Goal: Information Seeking & Learning: Learn about a topic

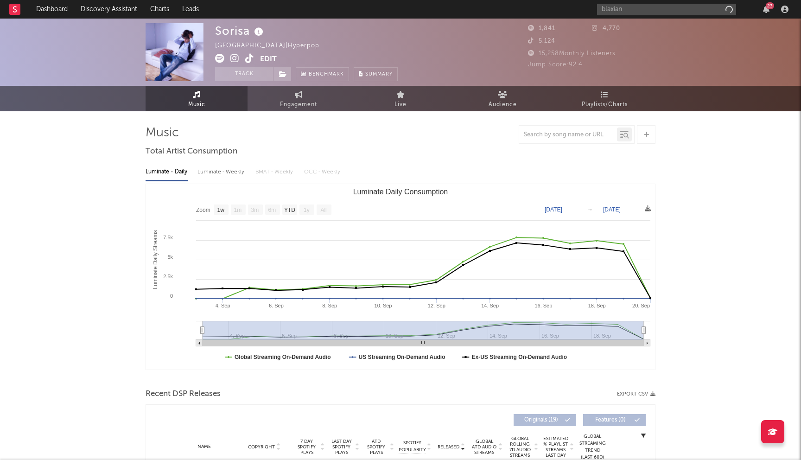
select select "1w"
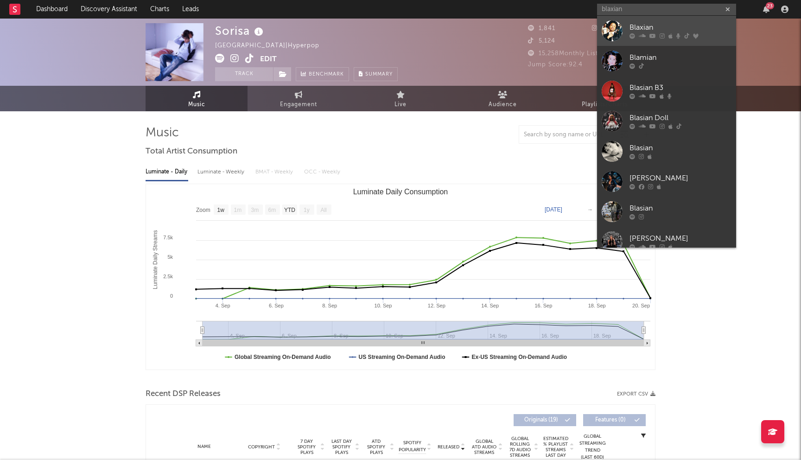
type input "blaxian"
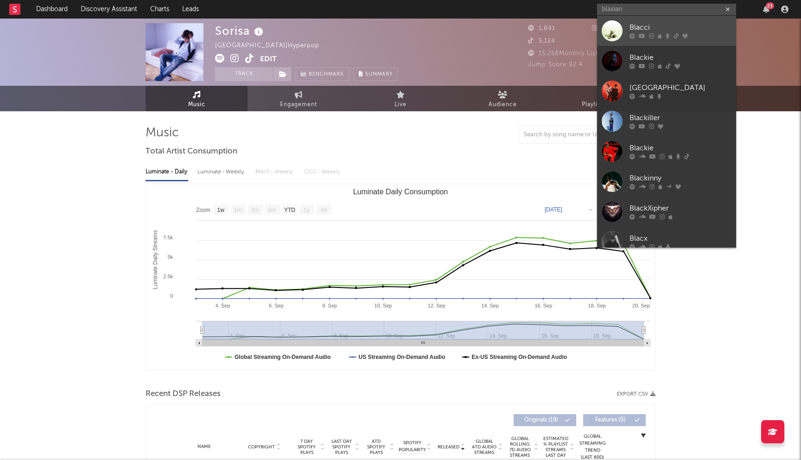
click at [647, 30] on div "Blacci" at bounding box center [680, 27] width 102 height 11
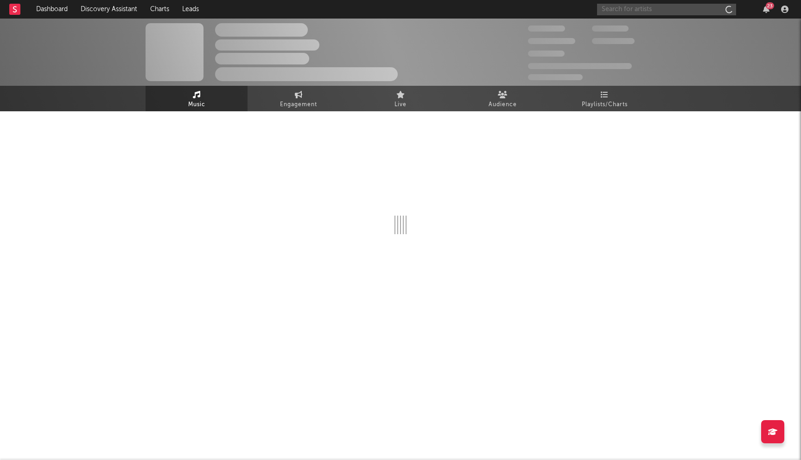
click at [618, 12] on input "text" at bounding box center [666, 10] width 139 height 12
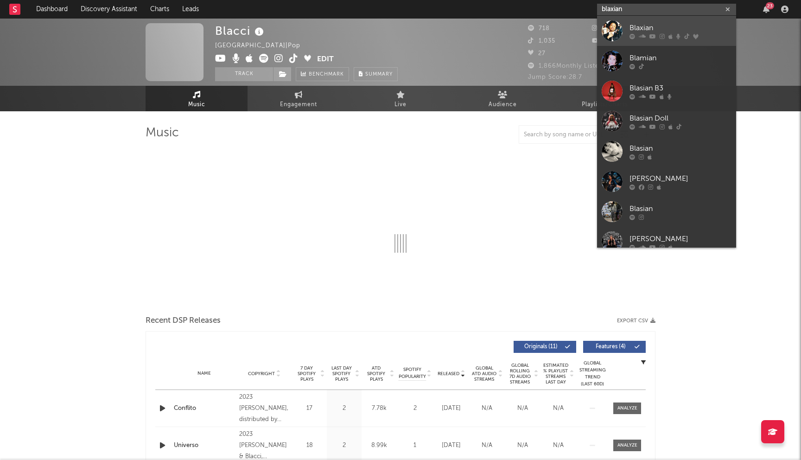
type input "blaxian"
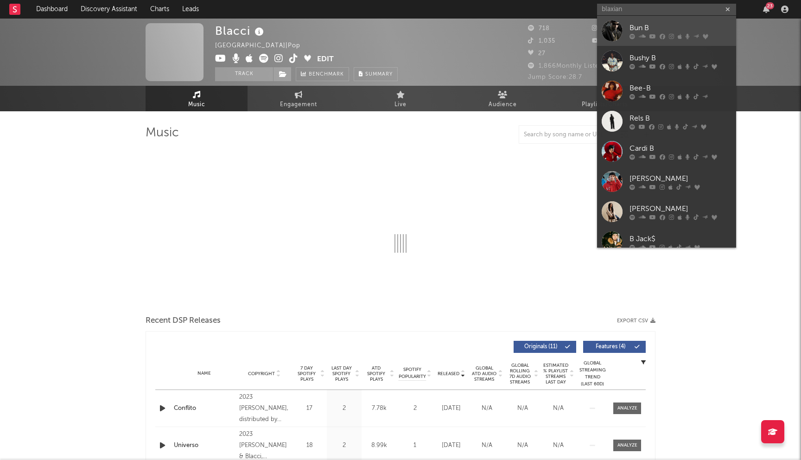
click at [652, 27] on div "Bun B" at bounding box center [680, 27] width 102 height 11
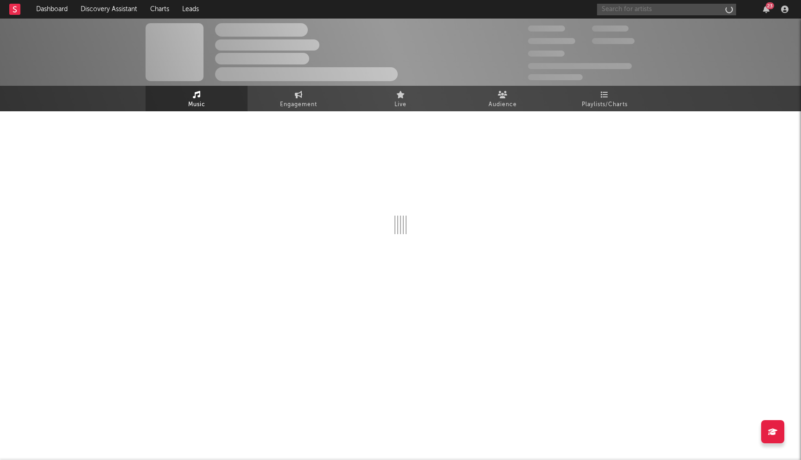
click at [627, 4] on input "text" at bounding box center [666, 10] width 139 height 12
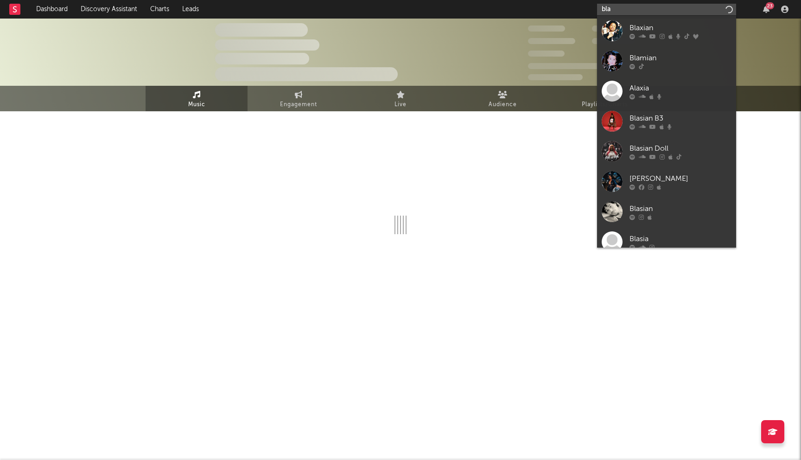
type input "blax"
select select "1w"
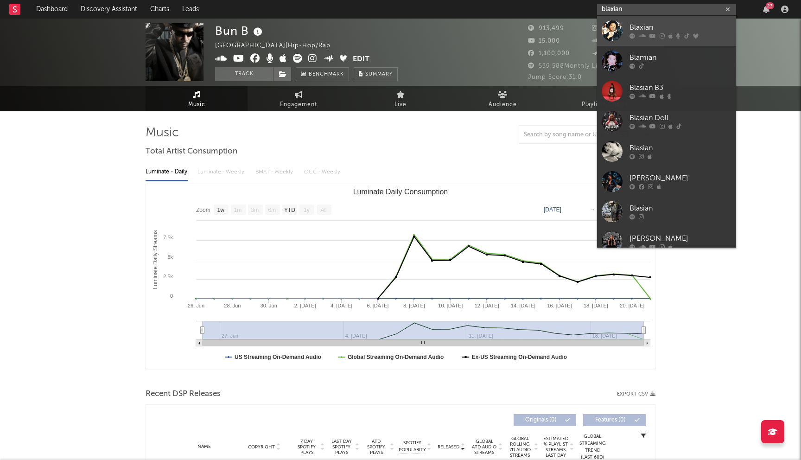
type input "blaxian"
click at [635, 26] on div "Blaxian" at bounding box center [680, 27] width 102 height 11
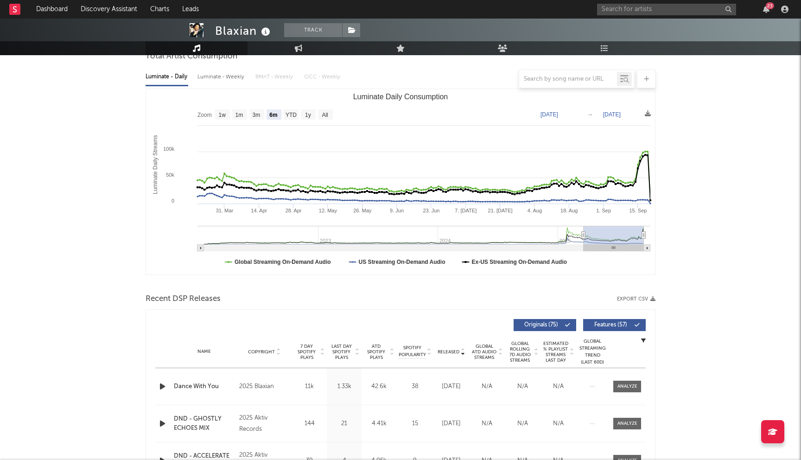
scroll to position [181, 0]
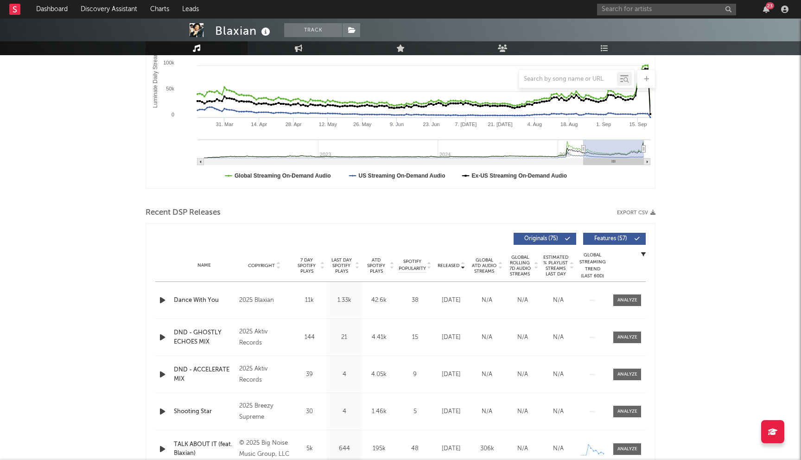
click at [342, 259] on span "Last Day Spotify Plays" at bounding box center [341, 265] width 25 height 17
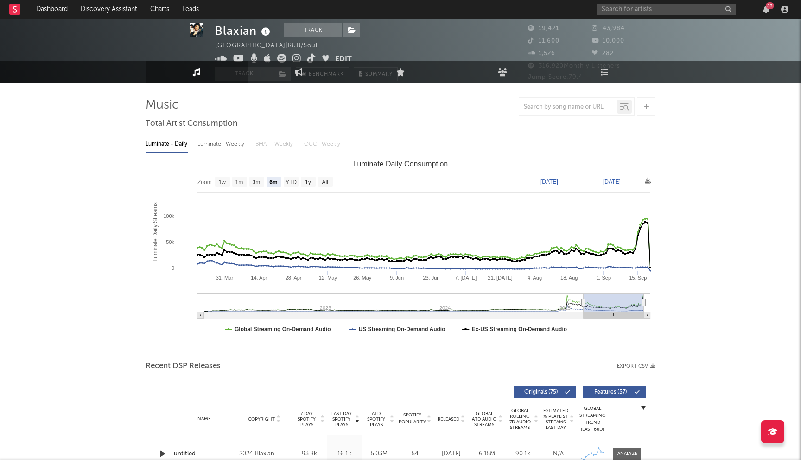
scroll to position [0, 0]
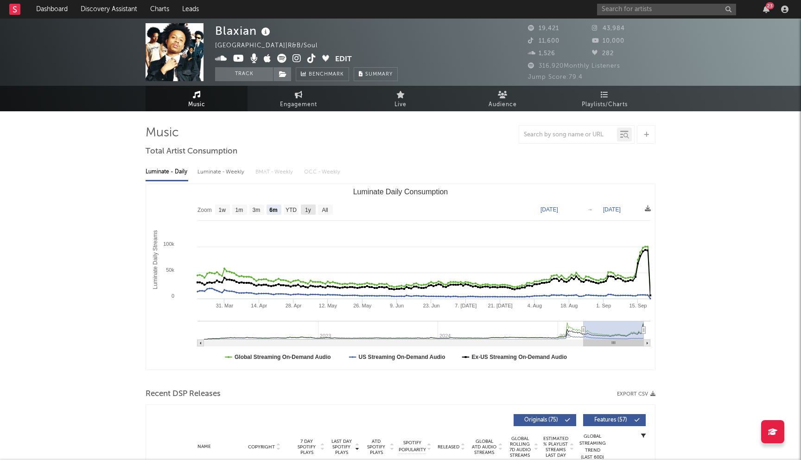
click at [311, 211] on text "1y" at bounding box center [308, 210] width 6 height 6
select select "1y"
type input "2024-09-20"
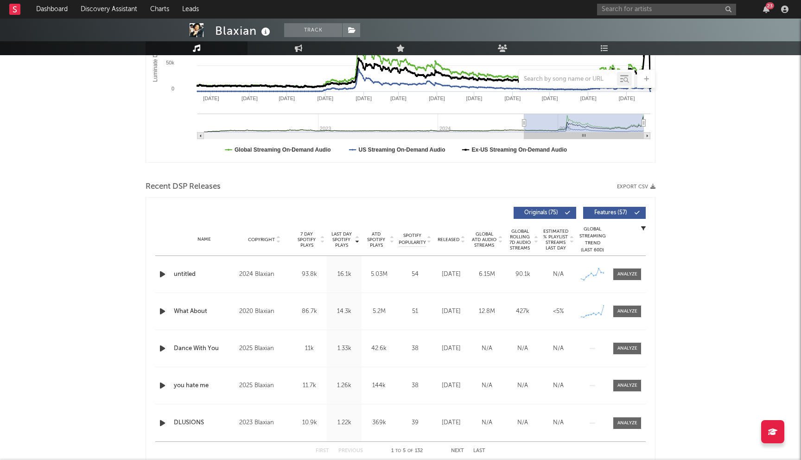
scroll to position [238, 0]
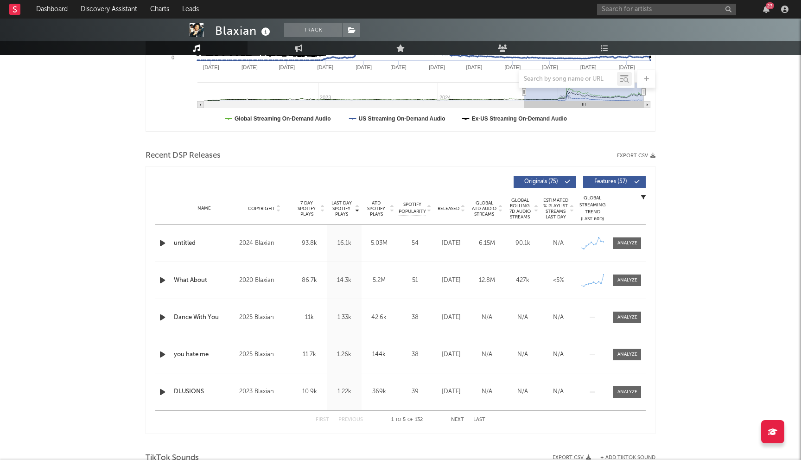
click at [459, 420] on button "Next" at bounding box center [457, 419] width 13 height 5
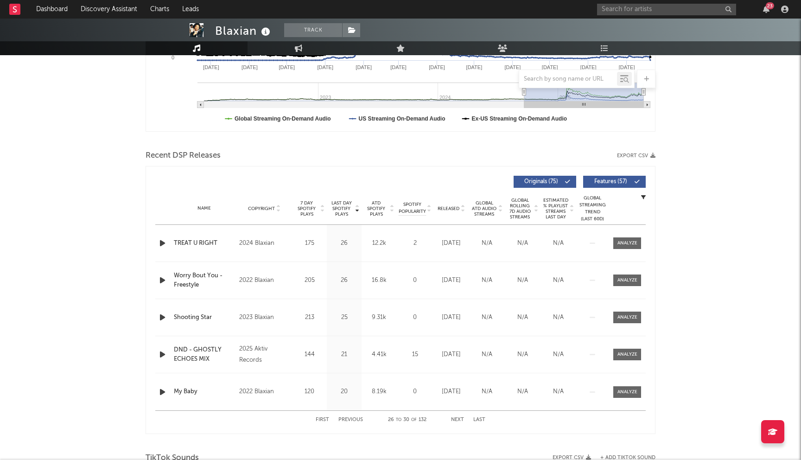
click at [456, 421] on button "Next" at bounding box center [457, 419] width 13 height 5
click at [357, 418] on button "Previous" at bounding box center [350, 419] width 25 height 5
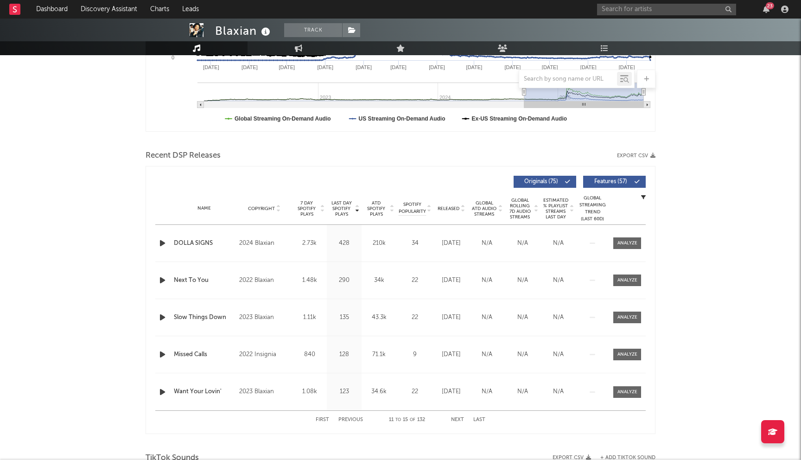
click at [357, 418] on button "Previous" at bounding box center [350, 419] width 25 height 5
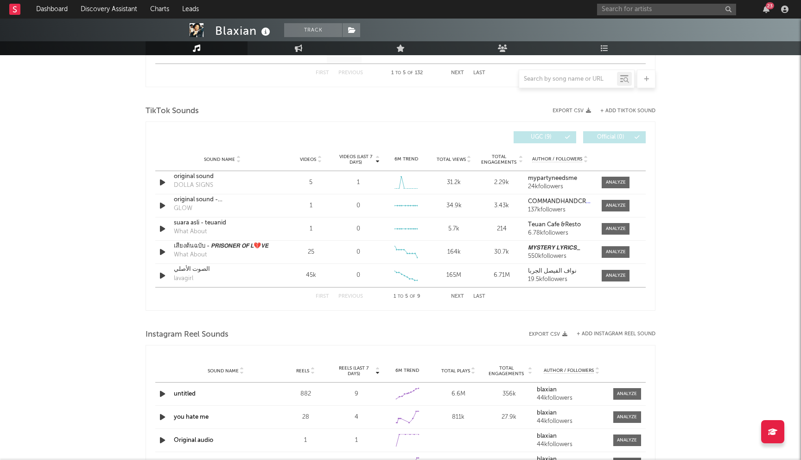
scroll to position [584, 0]
click at [359, 157] on span "Videos (last 7 days)" at bounding box center [356, 159] width 38 height 11
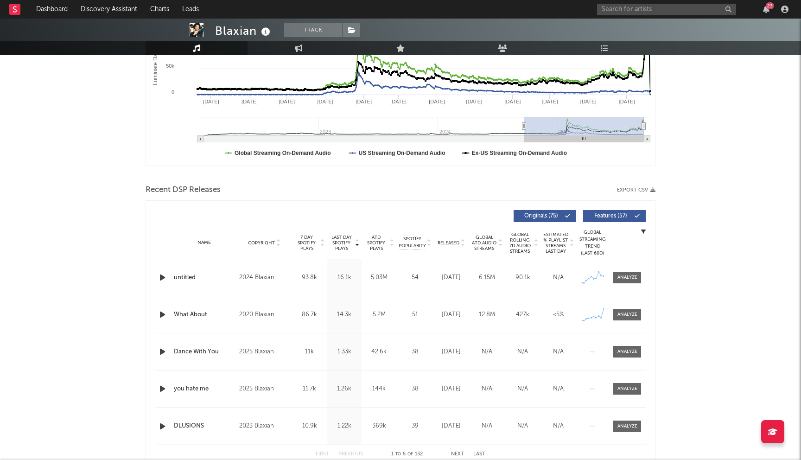
scroll to position [0, 0]
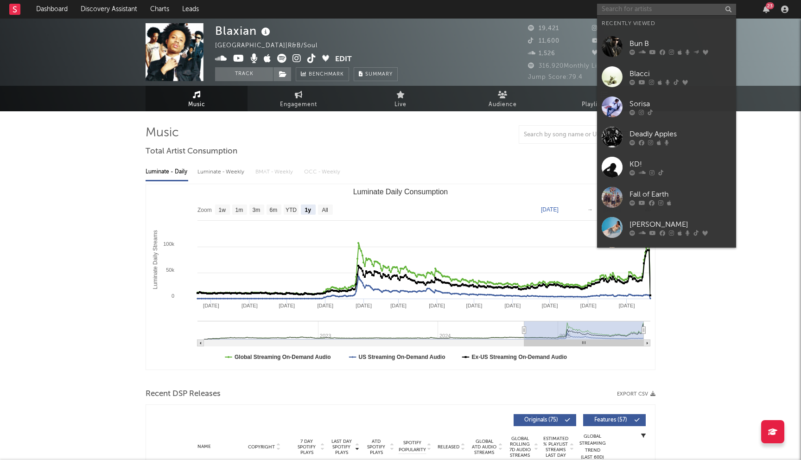
click at [633, 14] on input "text" at bounding box center [666, 10] width 139 height 12
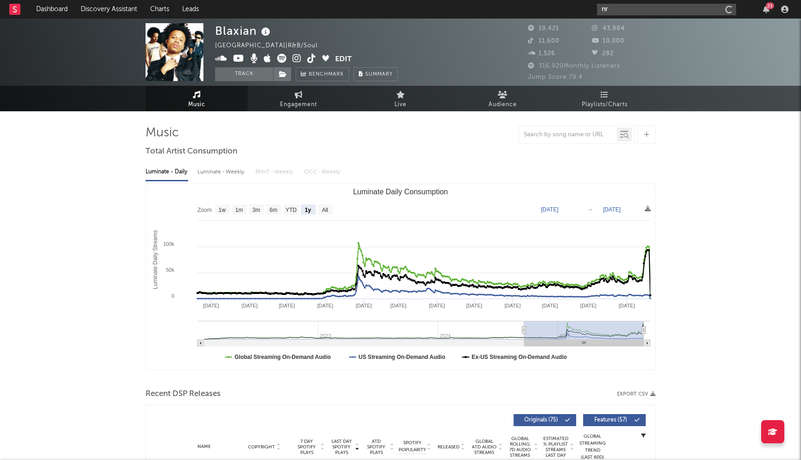
type input "n"
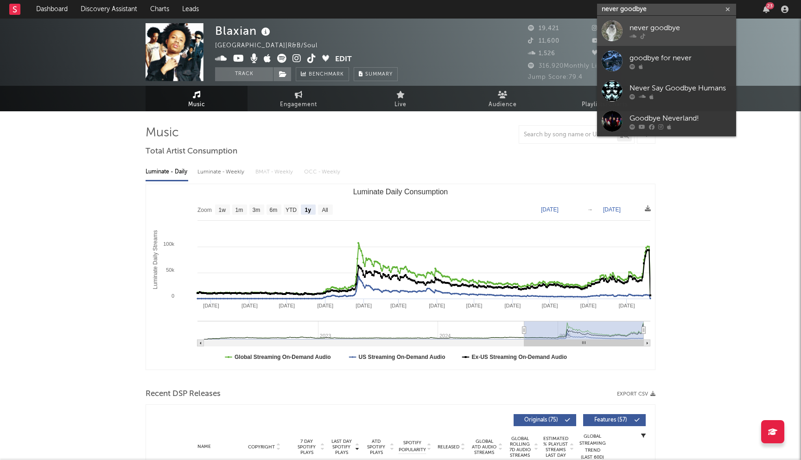
type input "never goodbye"
click at [653, 30] on div "never goodbye" at bounding box center [680, 27] width 102 height 11
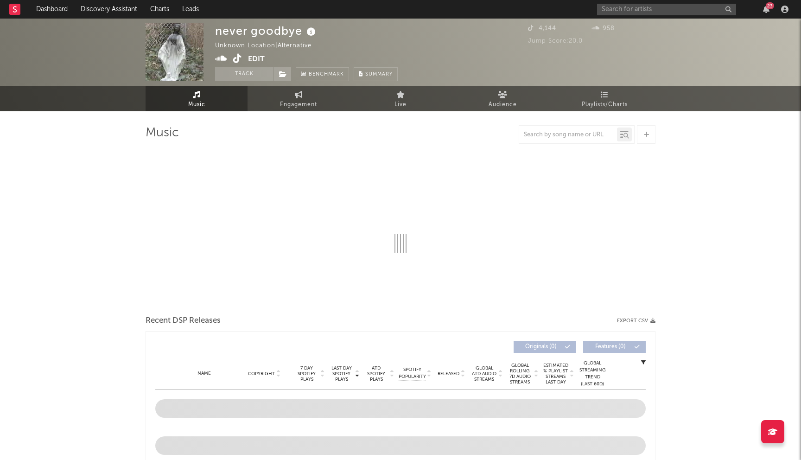
select select "1w"
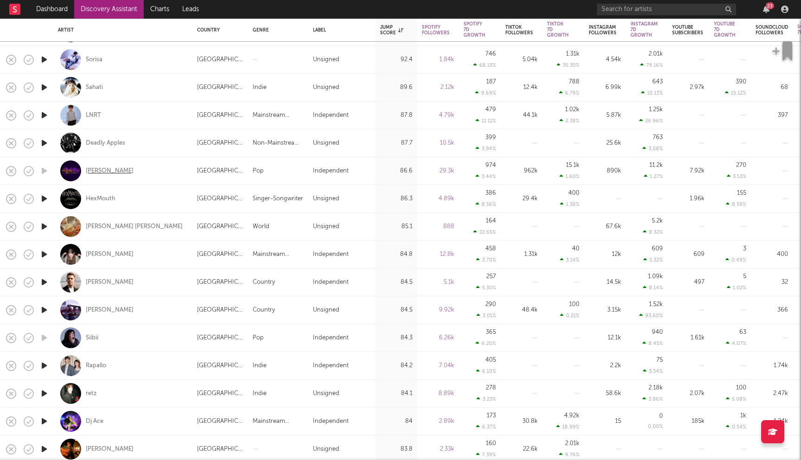
click at [103, 171] on div "Malia Baker" at bounding box center [110, 171] width 48 height 8
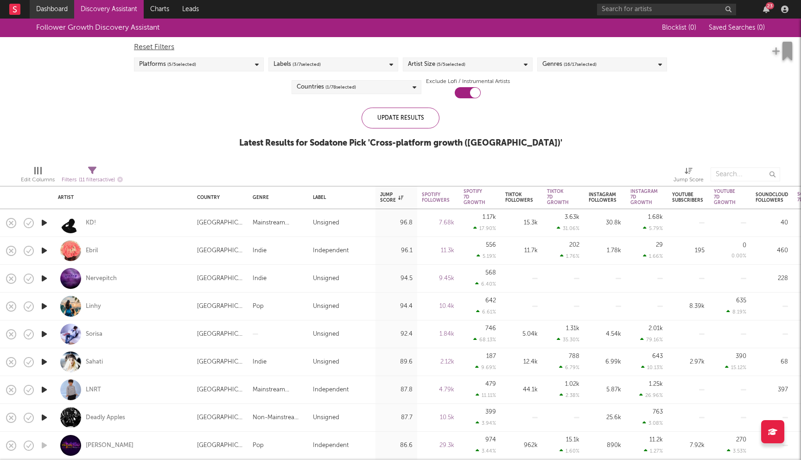
click at [56, 17] on link "Dashboard" at bounding box center [52, 9] width 44 height 19
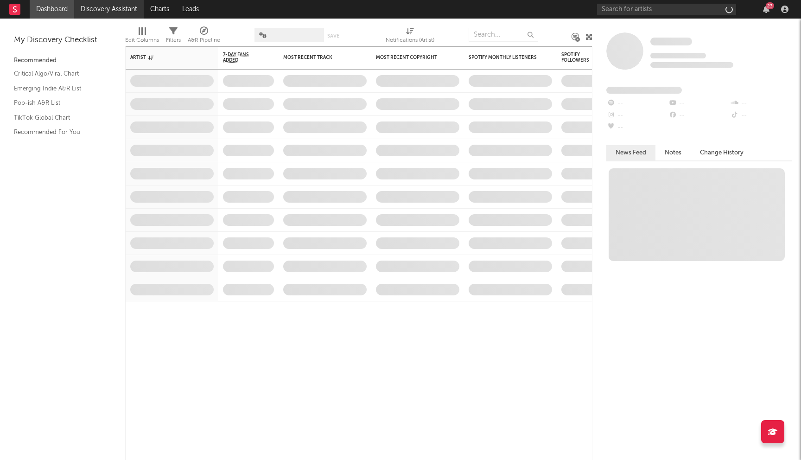
click at [109, 14] on link "Discovery Assistant" at bounding box center [109, 9] width 70 height 19
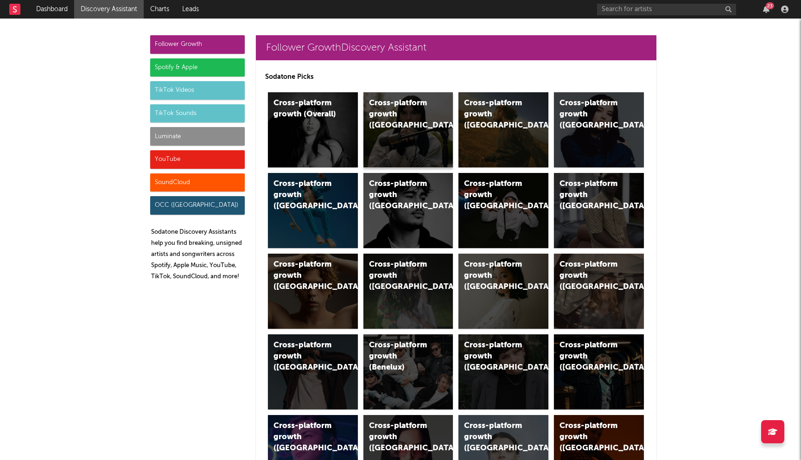
click at [405, 120] on div "Cross-platform growth (UK)" at bounding box center [408, 129] width 90 height 75
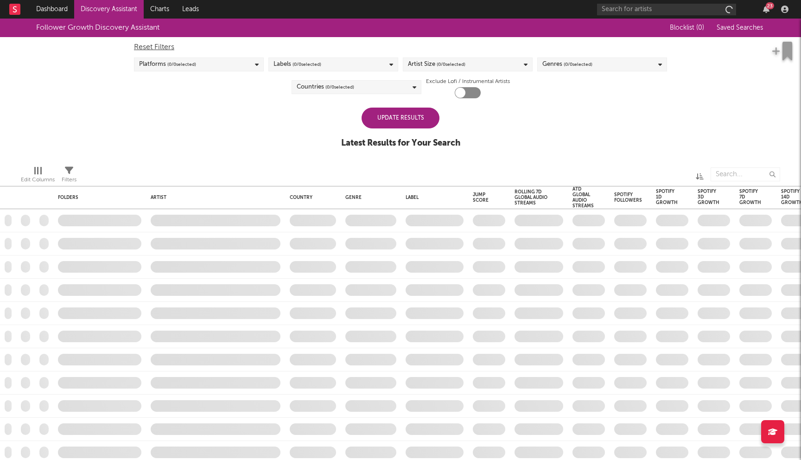
checkbox input "true"
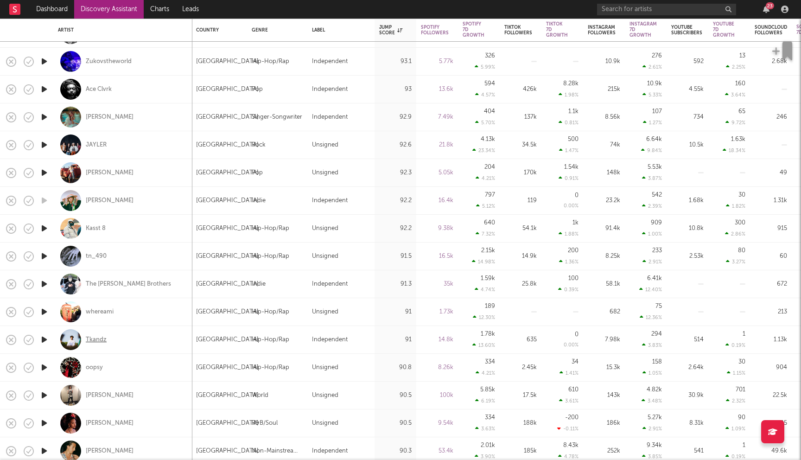
click at [100, 342] on div "Tkandz" at bounding box center [96, 339] width 21 height 8
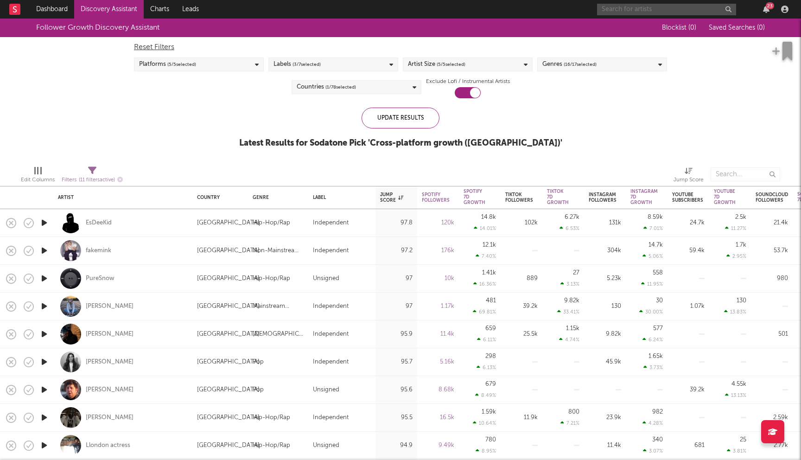
click at [642, 8] on input "text" at bounding box center [666, 10] width 139 height 12
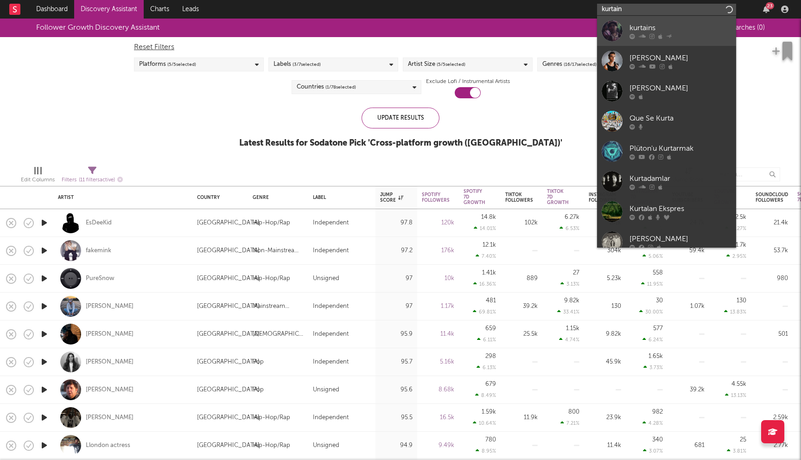
type input "kurtain"
click at [657, 30] on div "kurtains" at bounding box center [680, 27] width 102 height 11
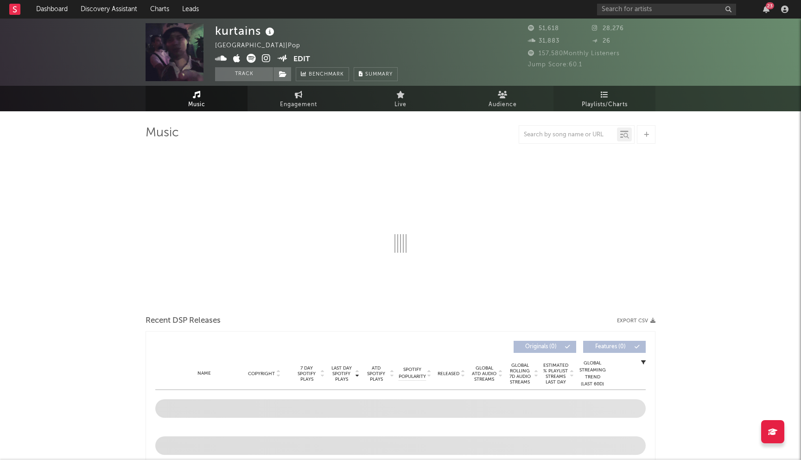
click at [616, 100] on span "Playlists/Charts" at bounding box center [605, 104] width 46 height 11
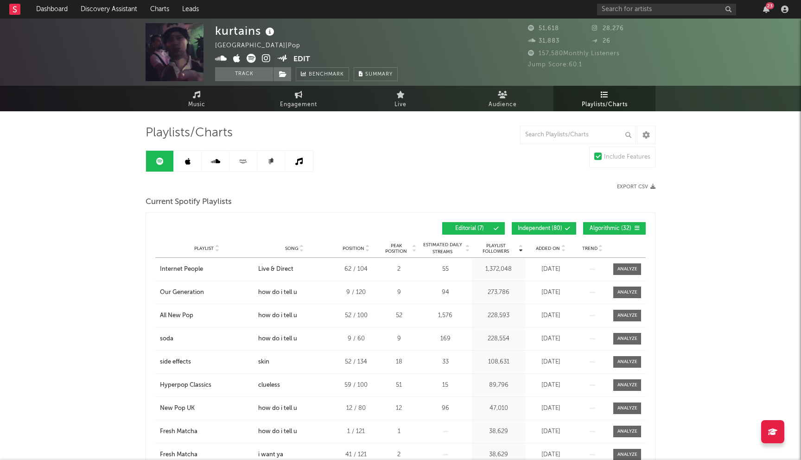
scroll to position [97, 0]
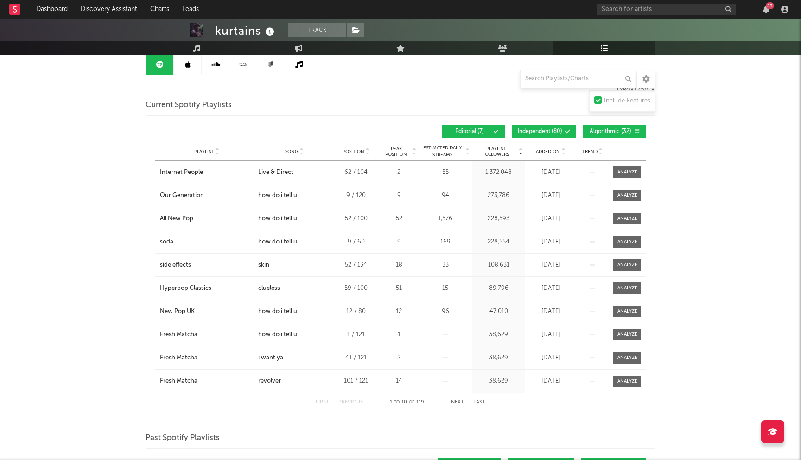
click at [553, 130] on span "Independent ( 80 )" at bounding box center [540, 132] width 44 height 6
click at [629, 136] on button "Algorithmic ( 32 )" at bounding box center [614, 131] width 63 height 13
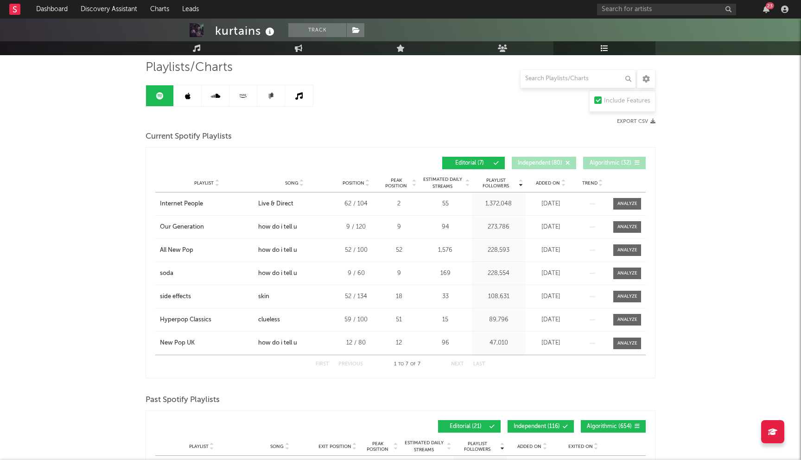
scroll to position [64, 0]
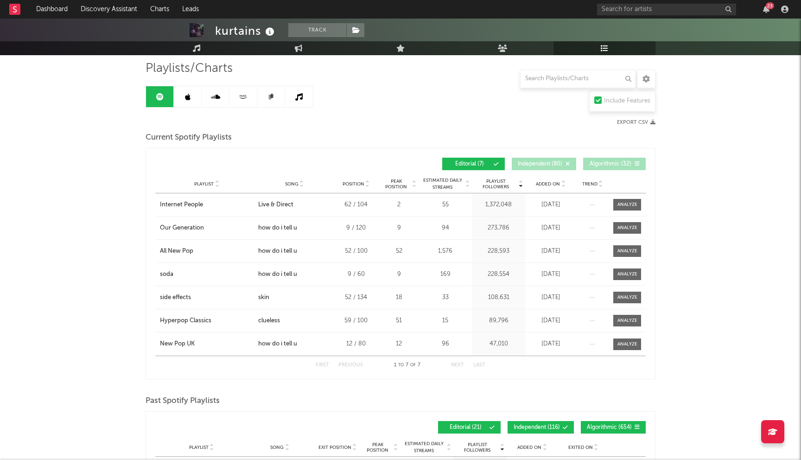
click at [186, 107] on link at bounding box center [188, 96] width 28 height 21
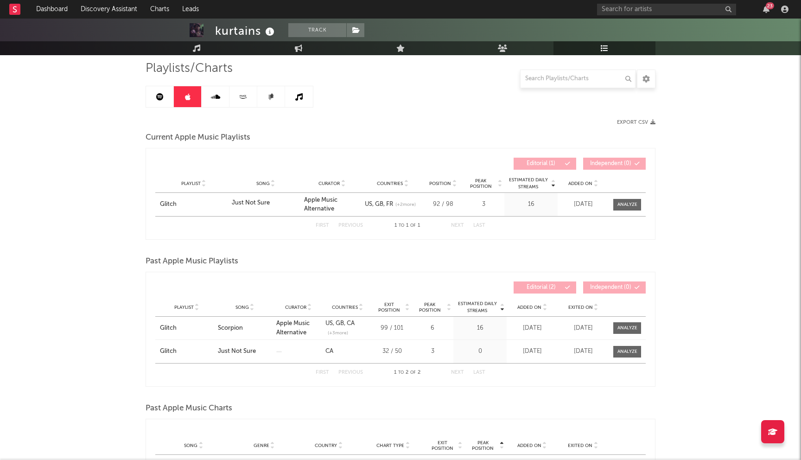
click at [158, 106] on link at bounding box center [160, 96] width 28 height 21
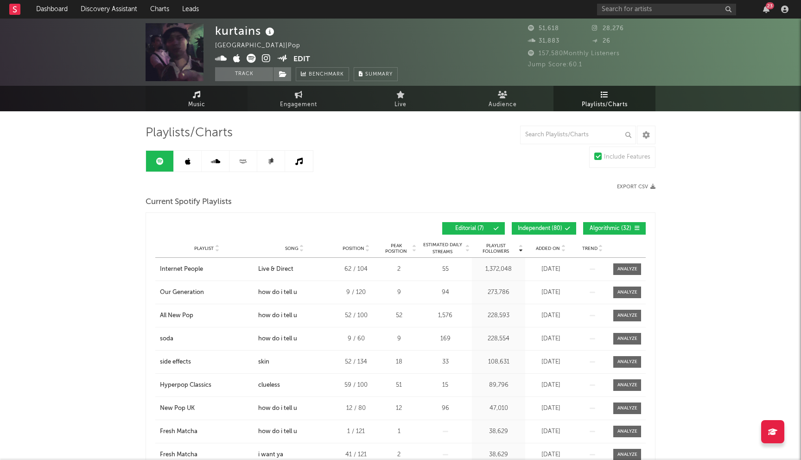
click at [187, 102] on link "Music" at bounding box center [197, 98] width 102 height 25
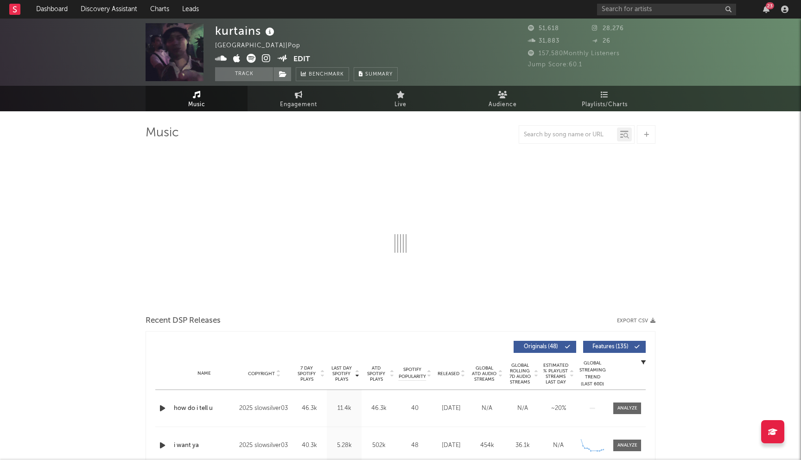
select select "6m"
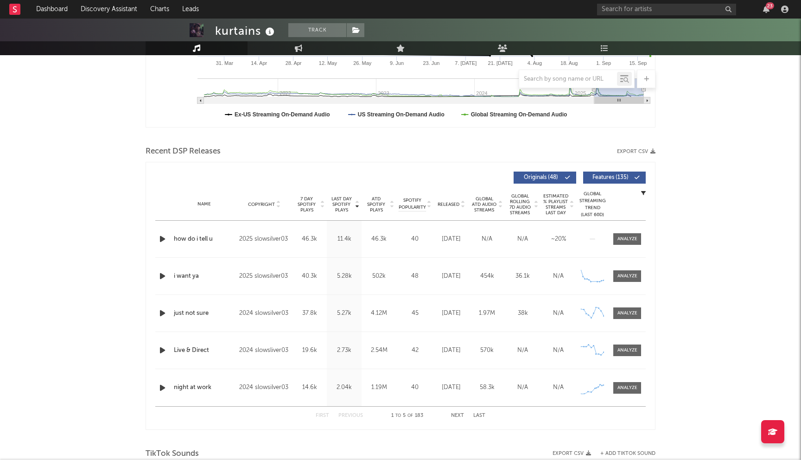
scroll to position [235, 0]
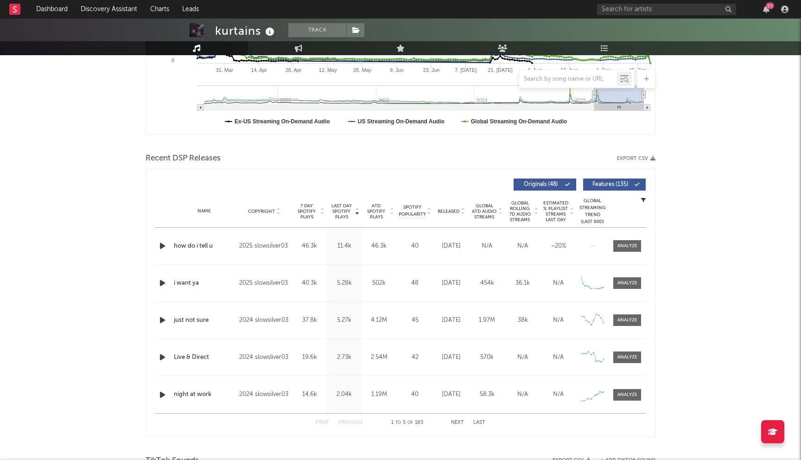
click at [450, 212] on span "Released" at bounding box center [448, 212] width 22 height 6
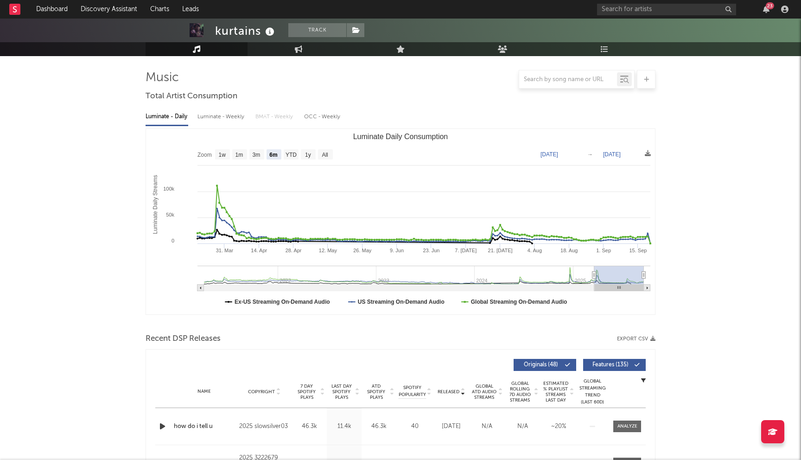
scroll to position [0, 0]
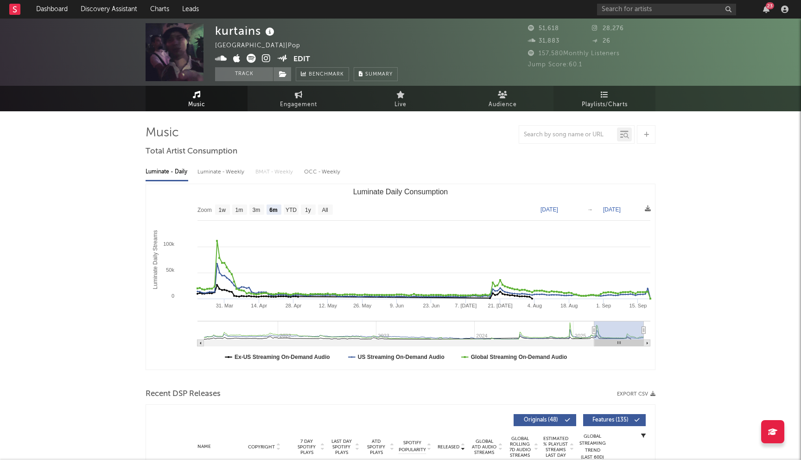
click at [609, 107] on span "Playlists/Charts" at bounding box center [605, 104] width 46 height 11
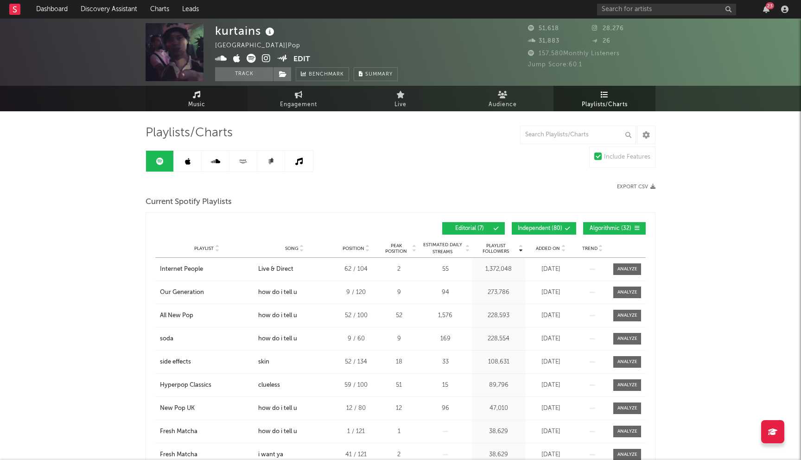
click at [202, 102] on span "Music" at bounding box center [196, 104] width 17 height 11
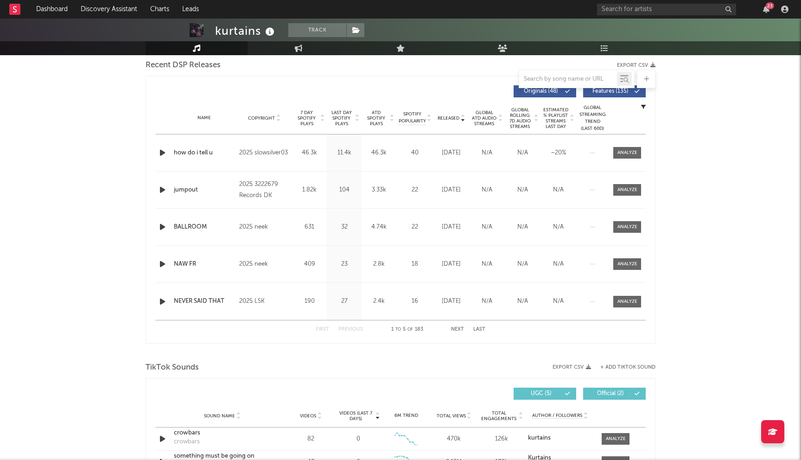
select select "6m"
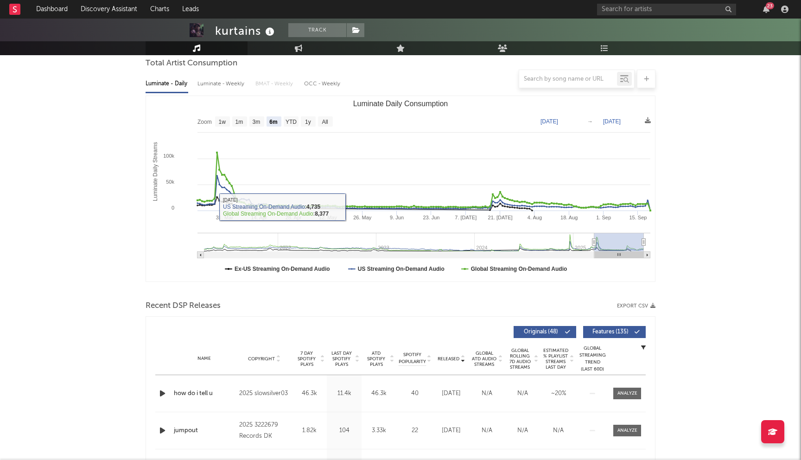
scroll to position [227, 0]
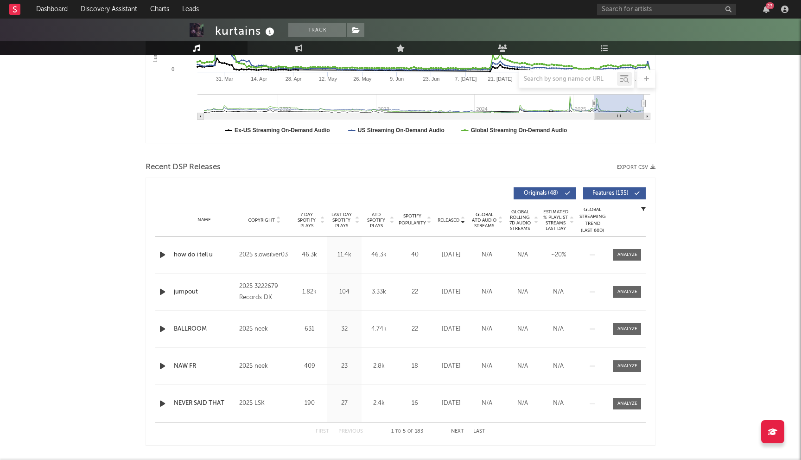
click at [377, 255] on div "46.3k" at bounding box center [379, 254] width 30 height 9
click at [381, 251] on div "46.3k" at bounding box center [379, 254] width 30 height 9
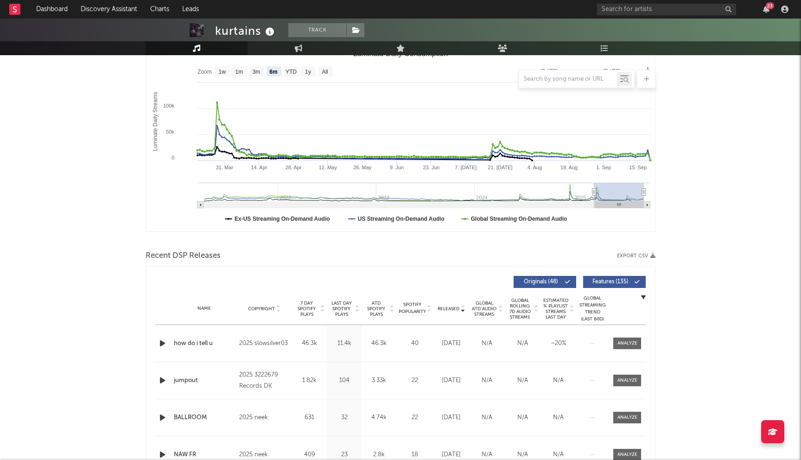
scroll to position [289, 0]
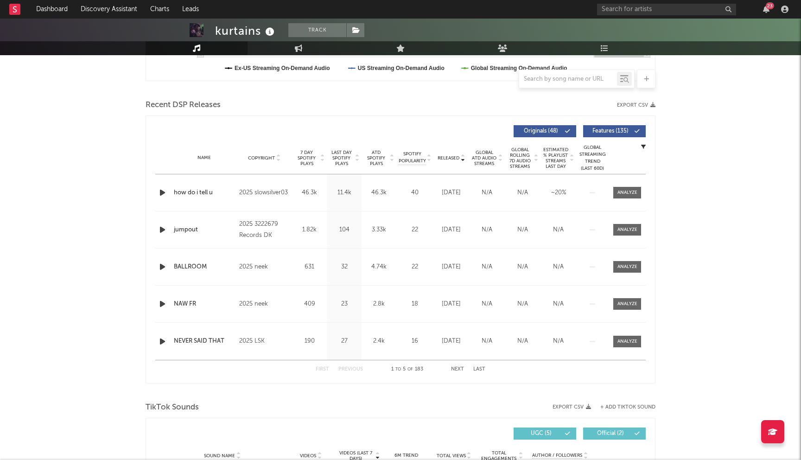
click at [340, 157] on span "Last Day Spotify Plays" at bounding box center [341, 158] width 25 height 17
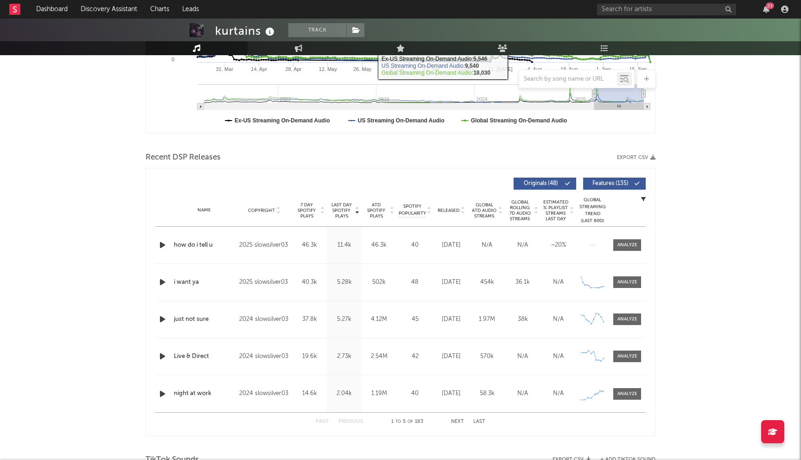
scroll to position [0, 0]
